Goal: Information Seeking & Learning: Learn about a topic

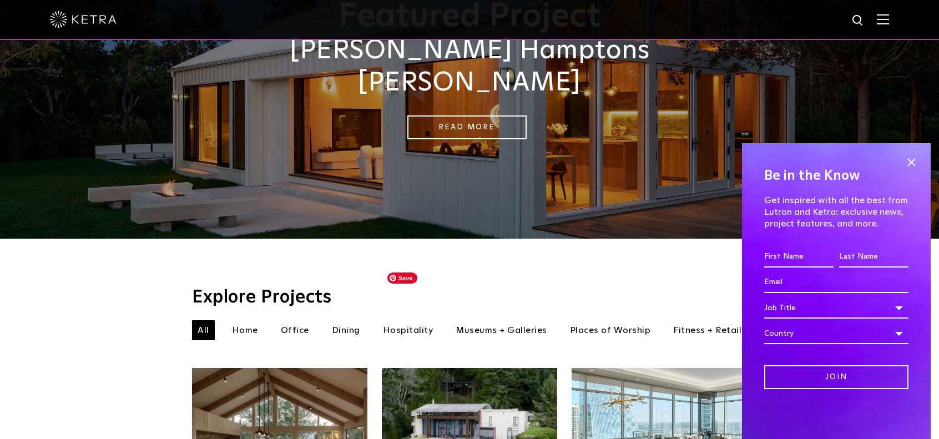
scroll to position [335, 0]
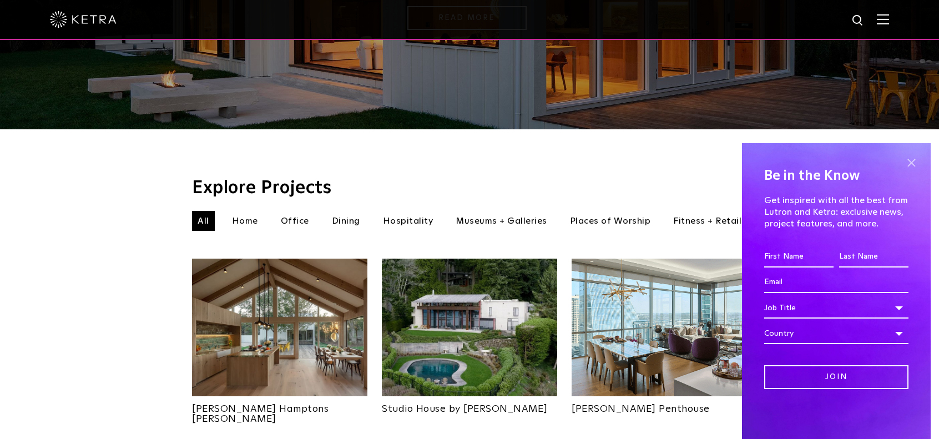
click at [910, 167] on span at bounding box center [911, 162] width 17 height 17
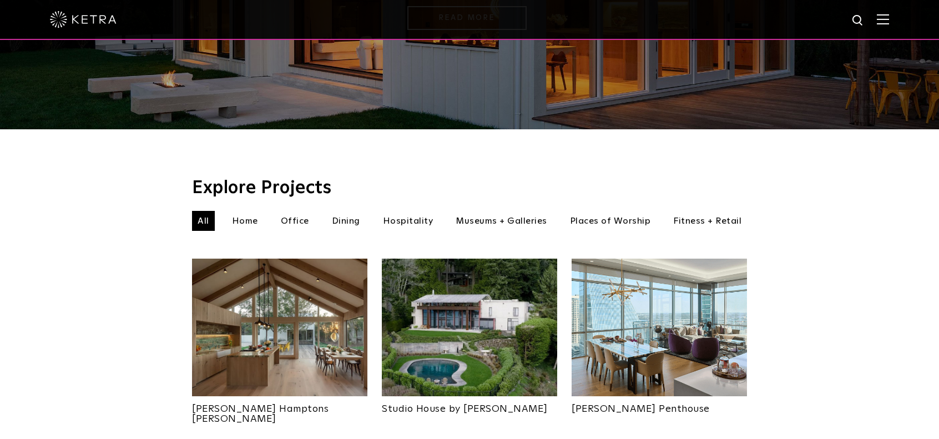
click at [889, 23] on img at bounding box center [883, 19] width 12 height 11
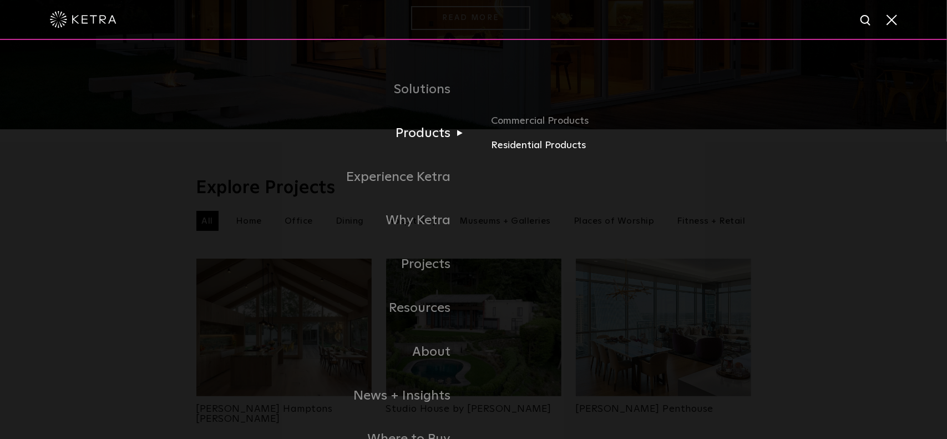
click at [519, 150] on link "Residential Products" at bounding box center [621, 146] width 260 height 16
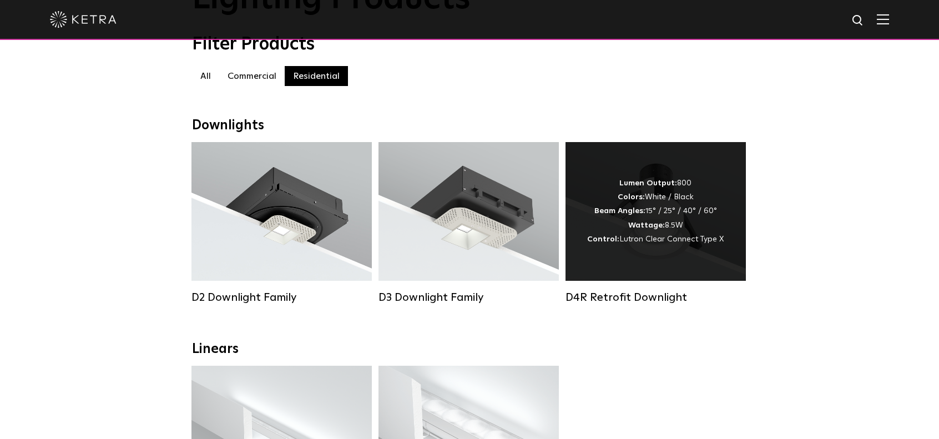
scroll to position [155, 0]
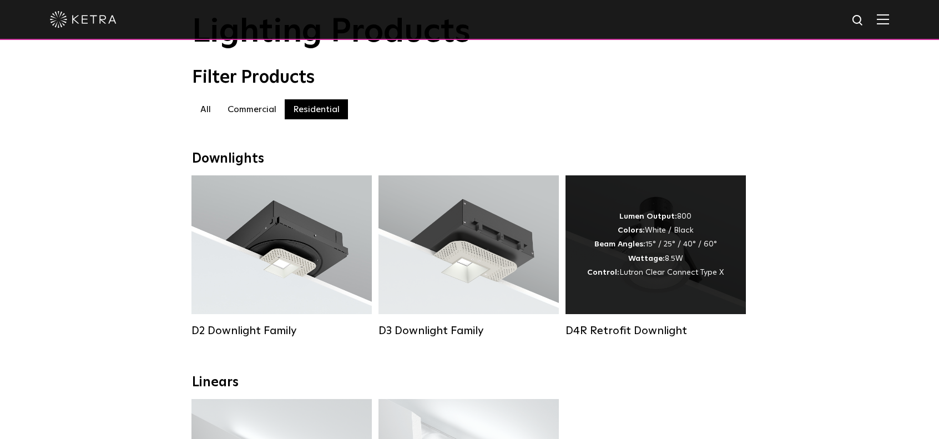
click at [634, 269] on span "Lutron Clear Connect Type X" at bounding box center [671, 273] width 104 height 8
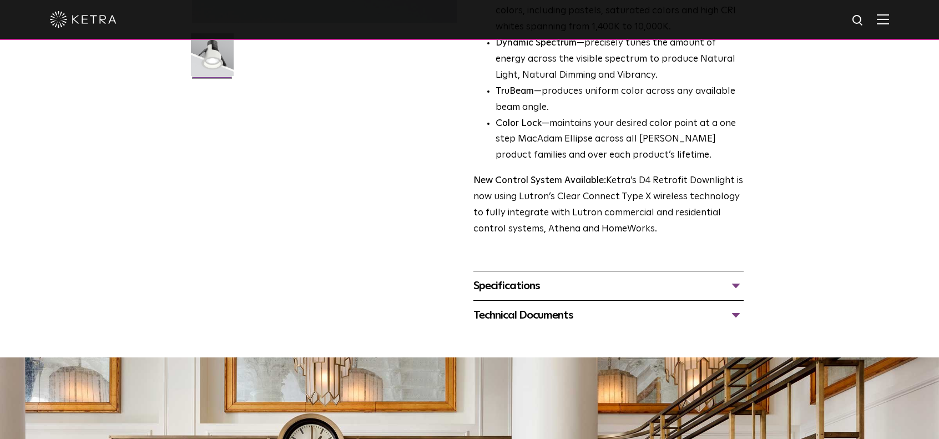
scroll to position [433, 0]
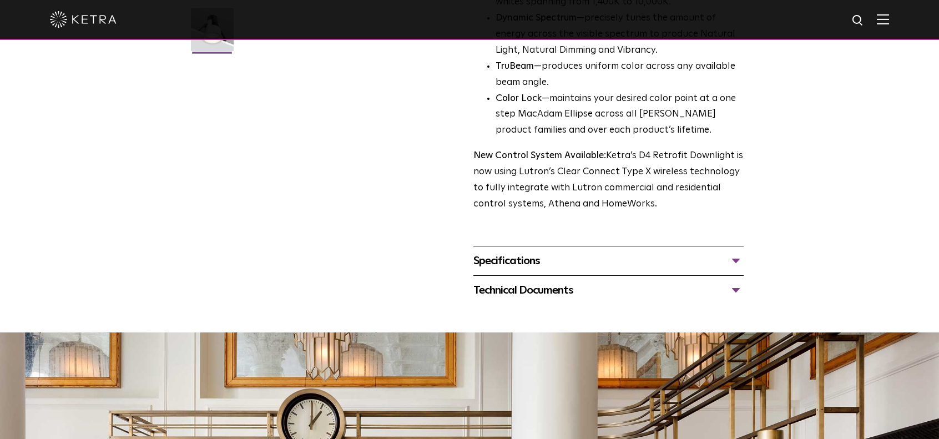
click at [594, 252] on div "Specifications" at bounding box center [608, 261] width 270 height 18
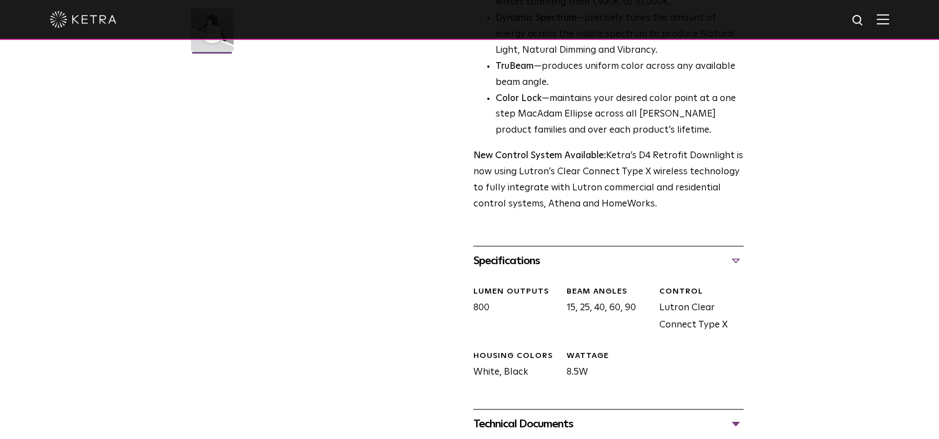
click at [665, 415] on div "Technical Documents" at bounding box center [608, 424] width 270 height 18
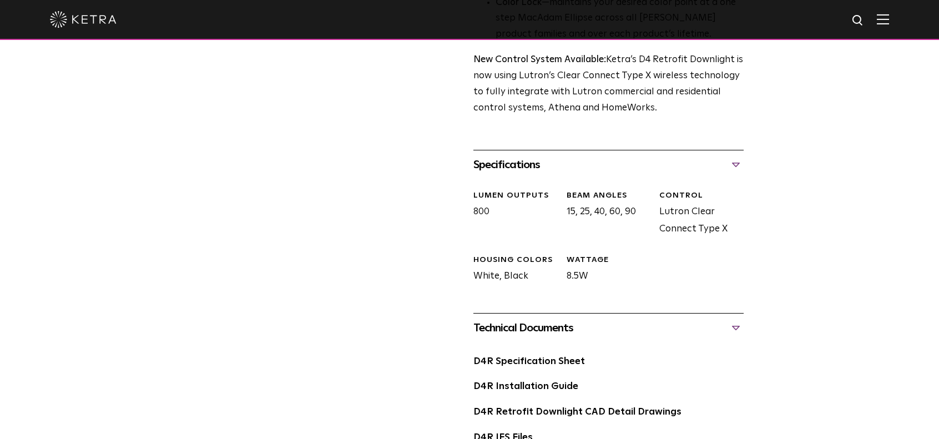
scroll to position [529, 0]
click at [553, 356] on link "D4R Specification Sheet" at bounding box center [529, 360] width 112 height 9
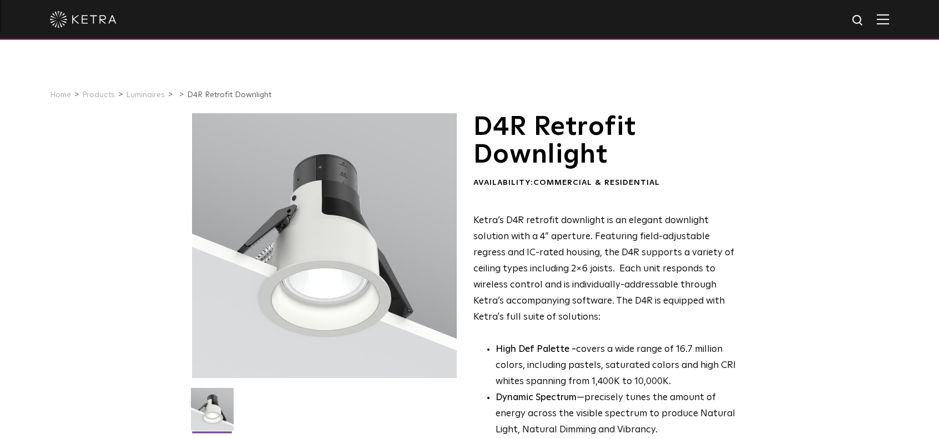
scroll to position [0, 0]
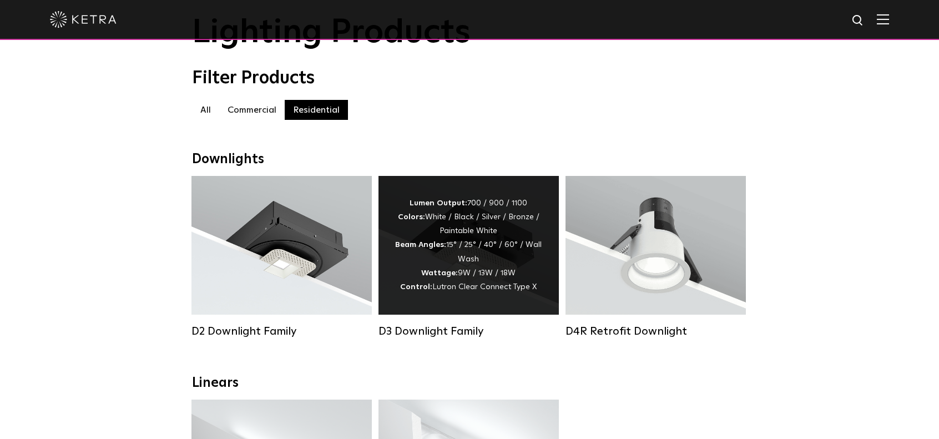
scroll to position [154, 0]
click at [465, 196] on div "Lumen Output: 700 / 900 / 1100 Colors: White / Black / Silver / Bronze / Painta…" at bounding box center [468, 245] width 147 height 98
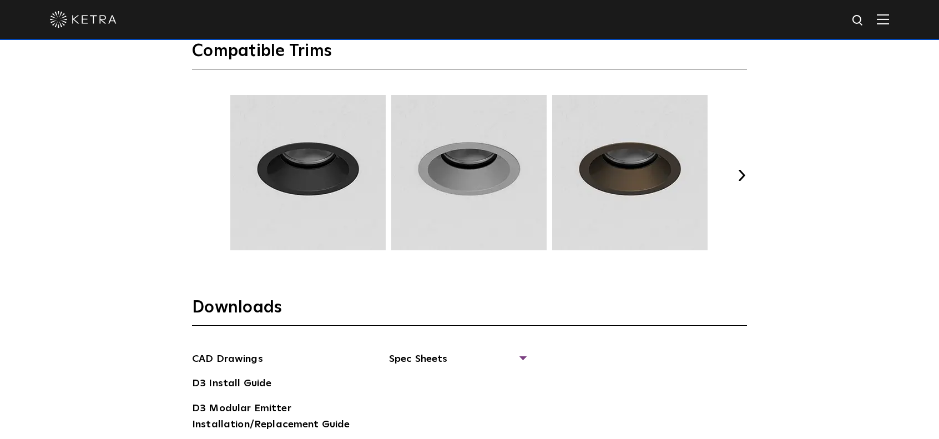
scroll to position [1430, 0]
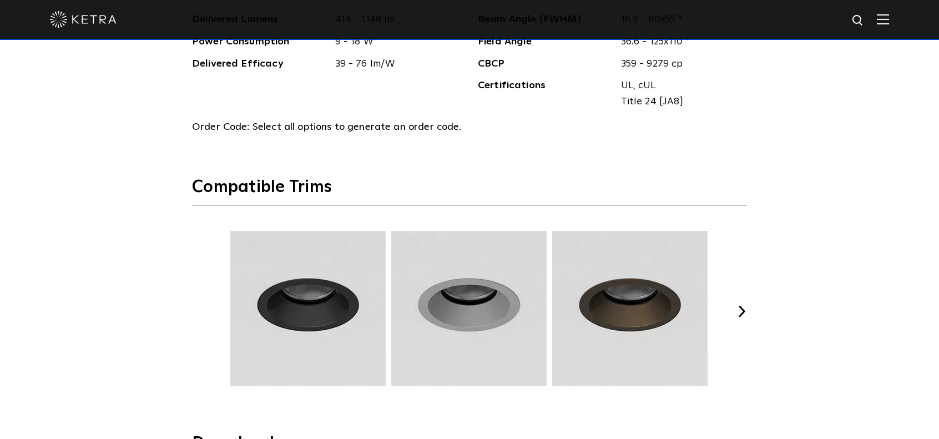
click at [737, 306] on button "Next" at bounding box center [741, 311] width 11 height 11
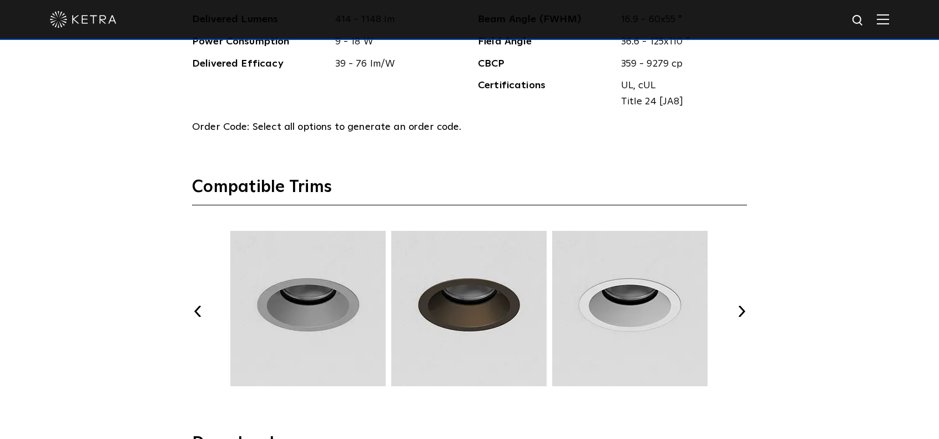
click at [737, 306] on button "Next" at bounding box center [741, 311] width 11 height 11
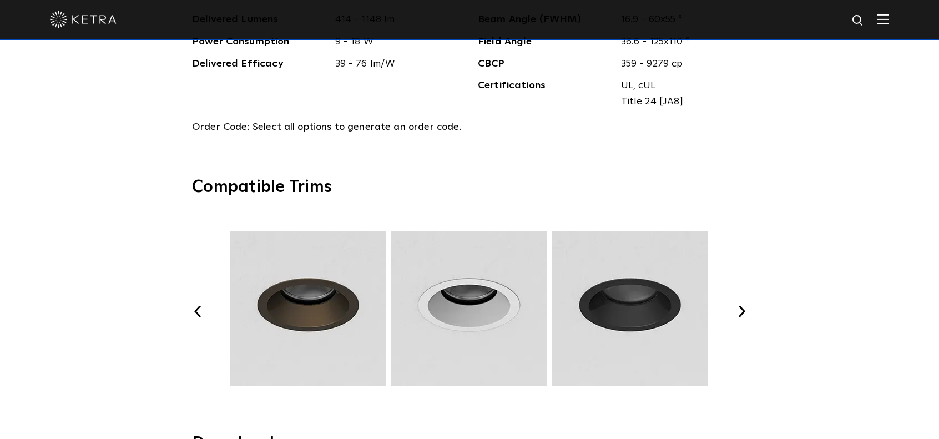
click at [737, 306] on button "Next" at bounding box center [741, 311] width 11 height 11
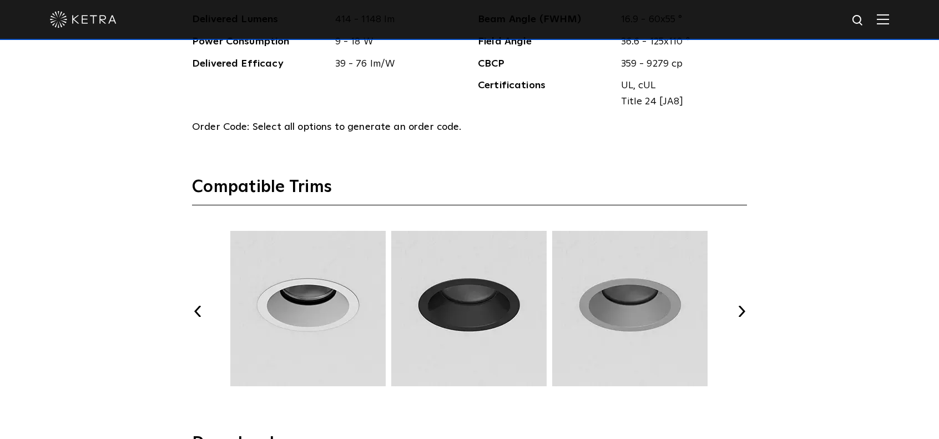
click at [737, 306] on button "Next" at bounding box center [741, 311] width 11 height 11
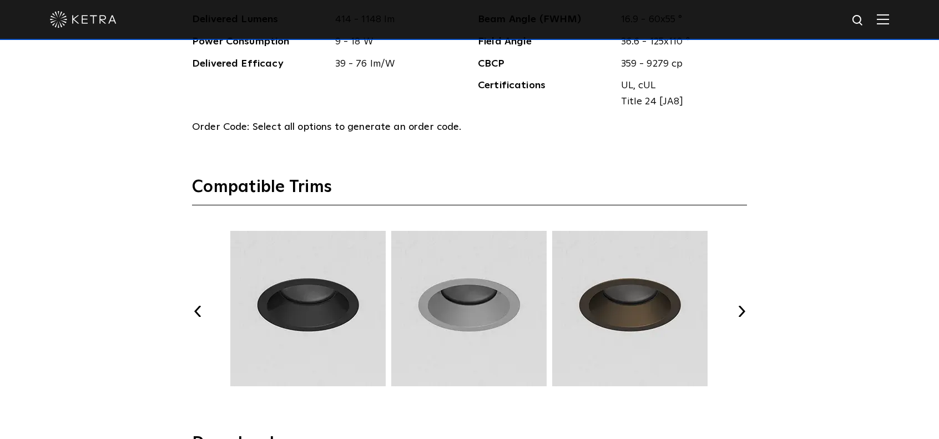
click at [737, 306] on button "Next" at bounding box center [741, 311] width 11 height 11
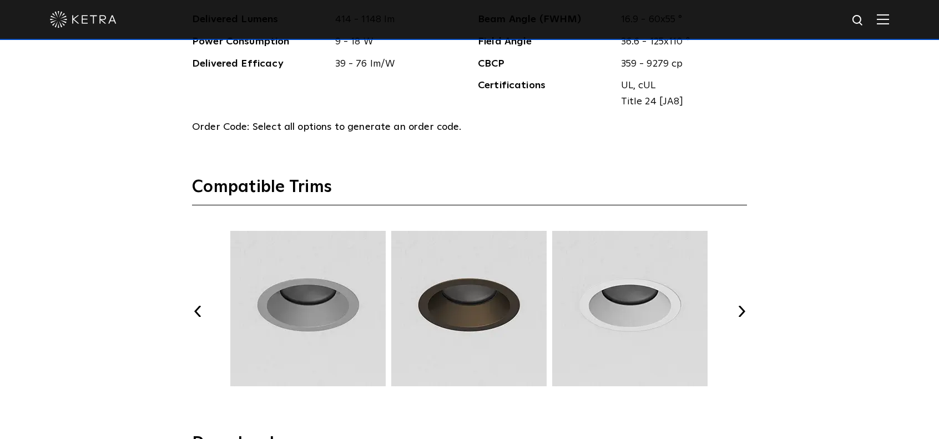
click at [737, 306] on button "Next" at bounding box center [741, 311] width 11 height 11
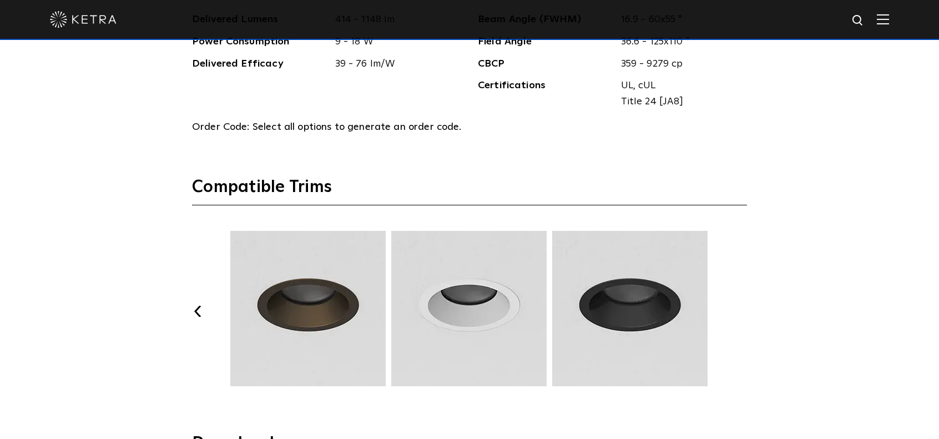
click at [737, 306] on button "Next" at bounding box center [741, 311] width 11 height 11
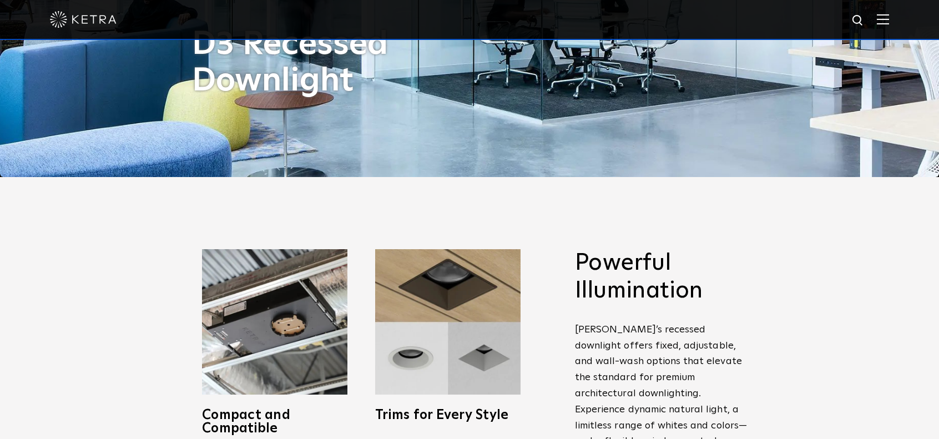
scroll to position [351, 0]
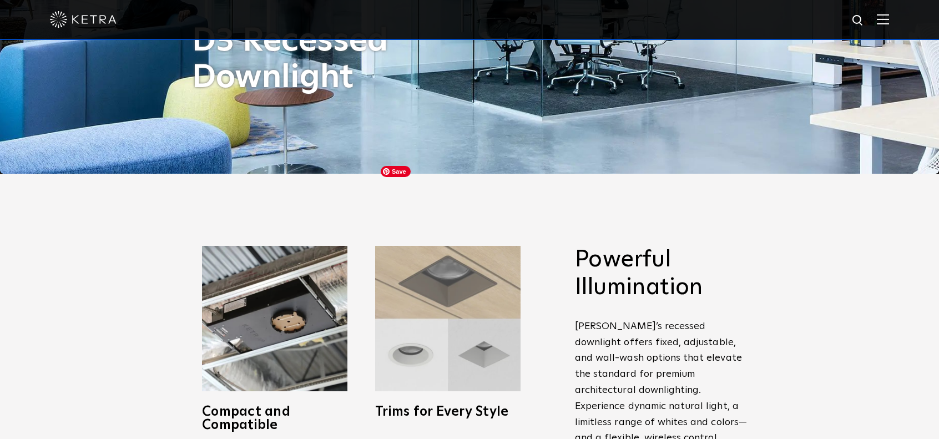
click at [459, 246] on img at bounding box center [447, 318] width 145 height 145
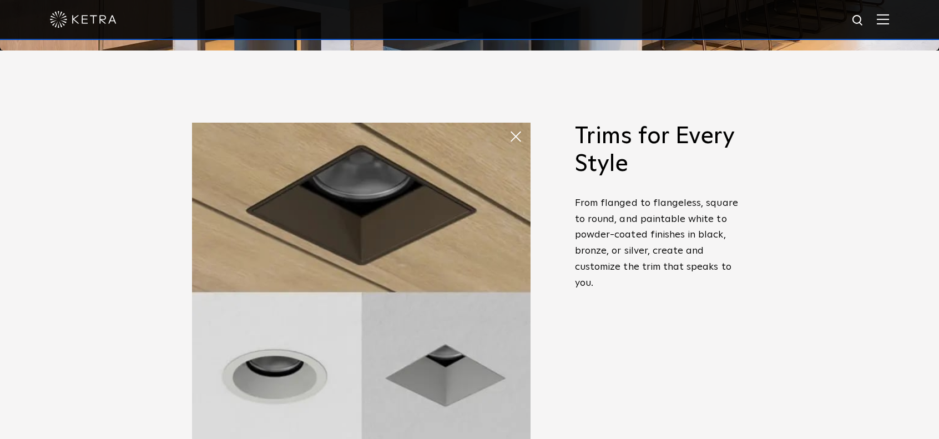
scroll to position [476, 0]
